Goal: Transaction & Acquisition: Obtain resource

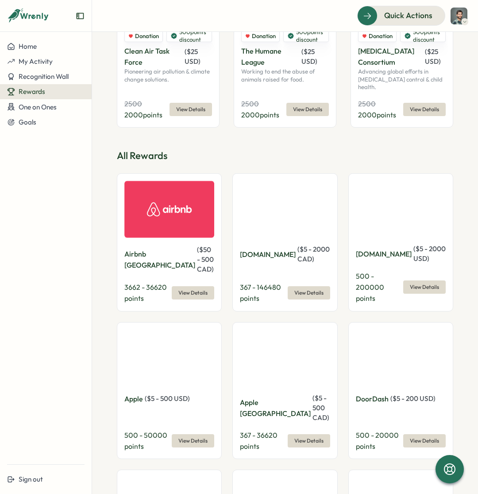
scroll to position [280, 0]
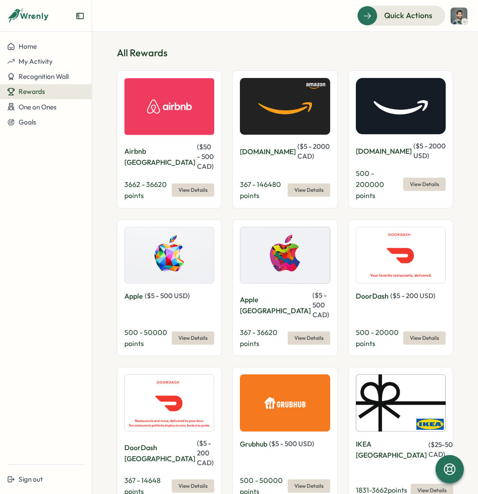
click at [410, 178] on span "View Details" at bounding box center [424, 184] width 29 height 12
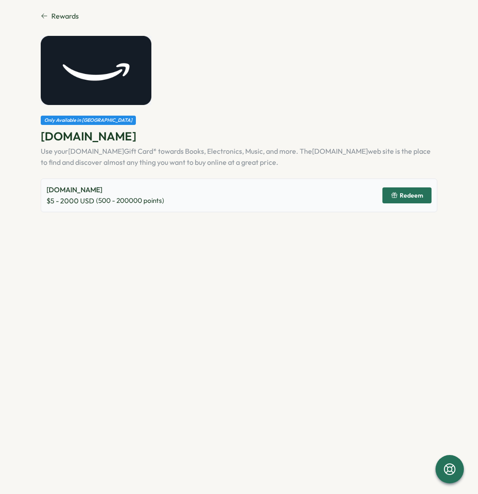
click at [387, 199] on button "Redeem" at bounding box center [407, 195] width 49 height 16
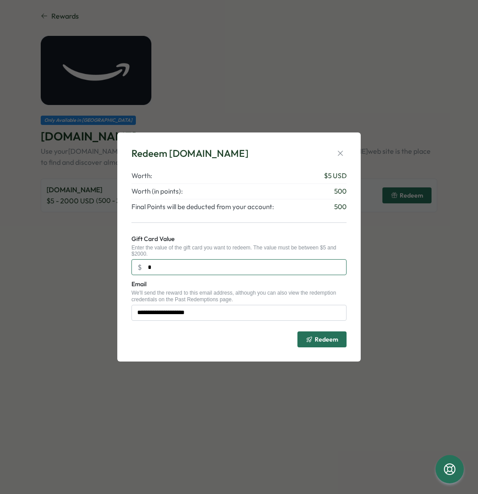
click at [166, 272] on input "*" at bounding box center [239, 267] width 215 height 16
type input "**"
click at [344, 155] on icon "button" at bounding box center [340, 153] width 9 height 9
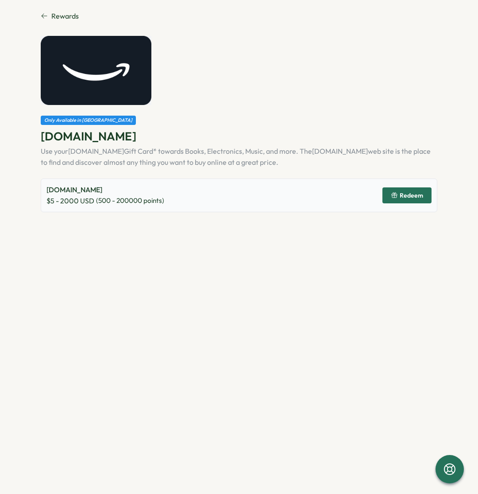
click at [234, 119] on div "Only Available in [GEOGRAPHIC_DATA]" at bounding box center [239, 120] width 397 height 9
